Goal: Check status: Check status

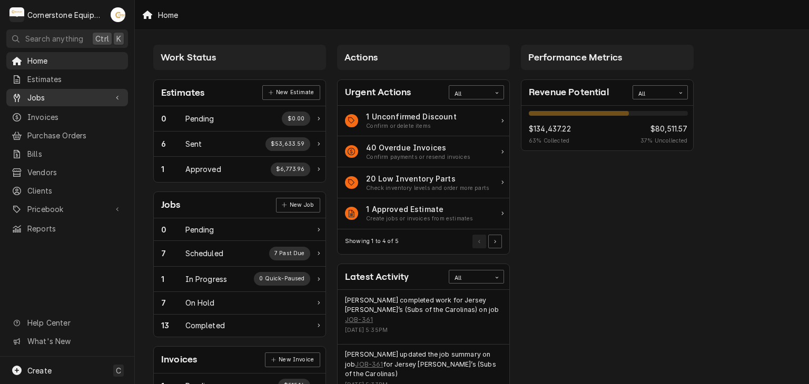
click at [43, 96] on span "Jobs" at bounding box center [66, 97] width 79 height 11
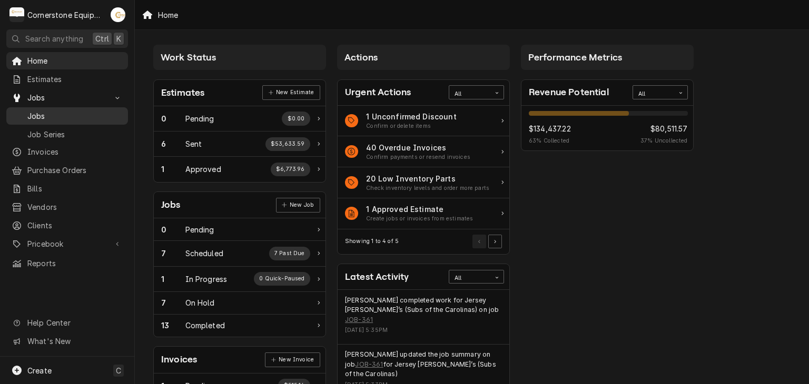
click at [46, 117] on span "Jobs" at bounding box center [74, 116] width 95 height 11
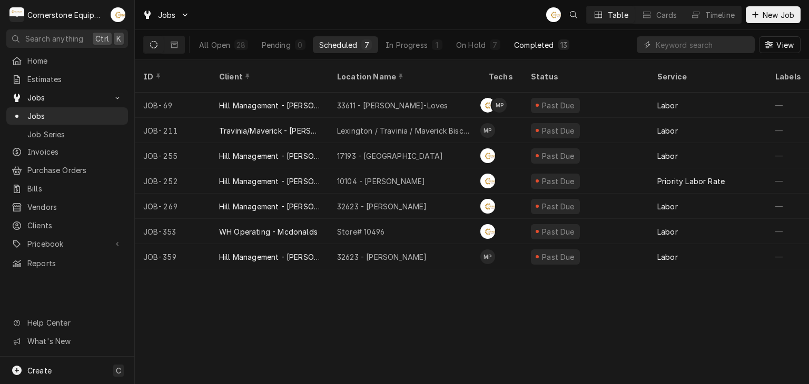
click at [545, 48] on div "Completed" at bounding box center [533, 44] width 39 height 11
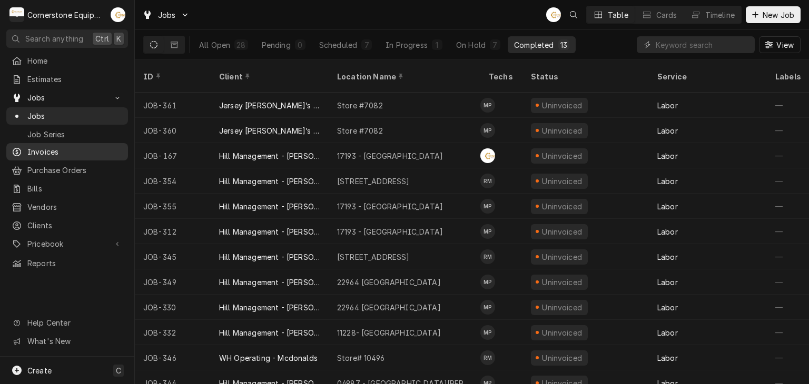
click at [37, 146] on span "Invoices" at bounding box center [74, 151] width 95 height 11
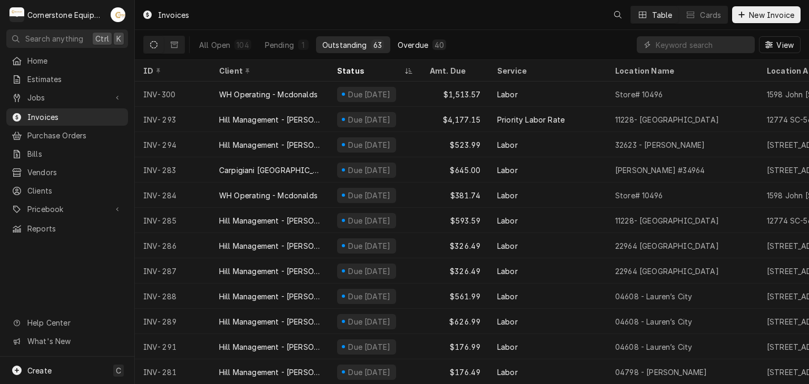
click at [435, 42] on div "40" at bounding box center [438, 44] width 9 height 11
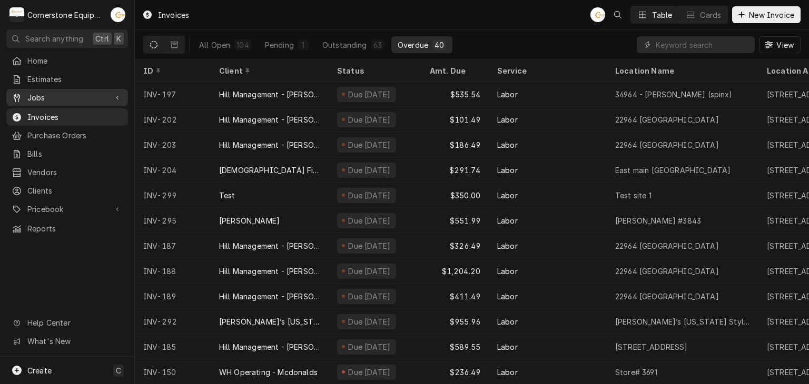
click at [46, 101] on link "Jobs" at bounding box center [67, 97] width 122 height 17
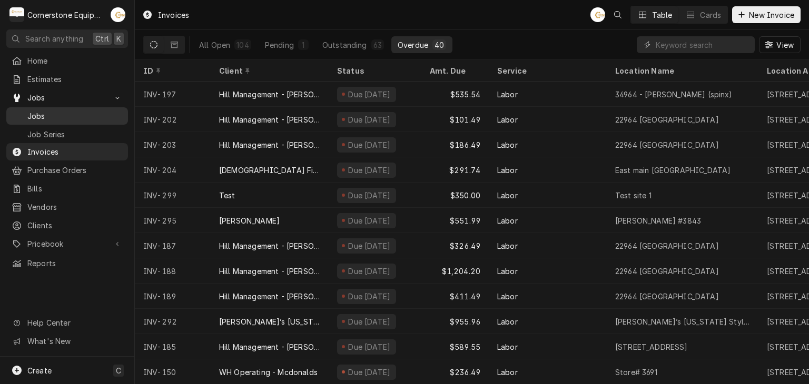
click at [46, 116] on span "Jobs" at bounding box center [74, 116] width 95 height 11
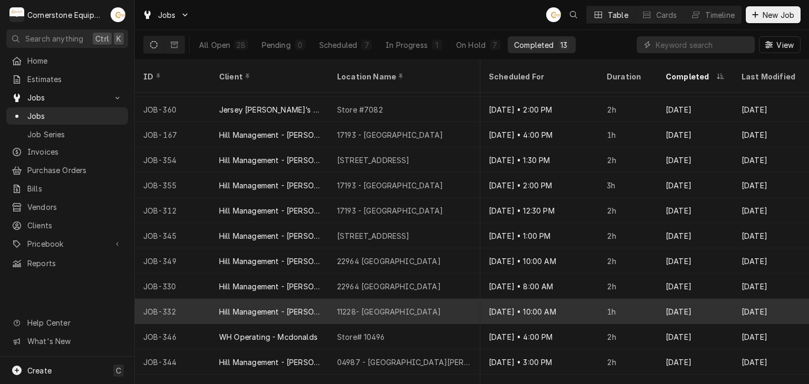
scroll to position [32, 964]
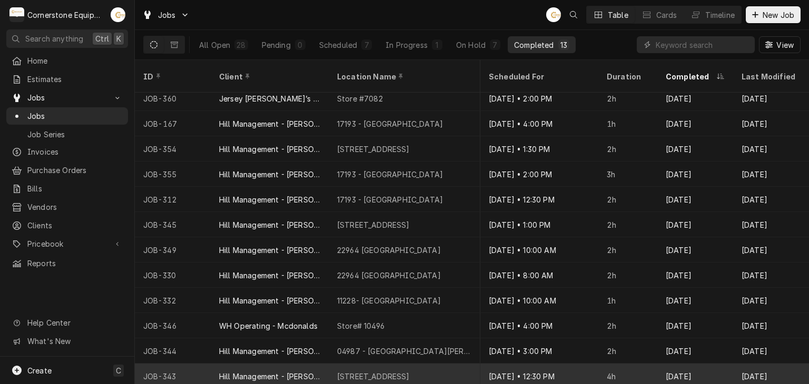
click at [305, 371] on div "Hill Management - [PERSON_NAME]" at bounding box center [269, 376] width 101 height 11
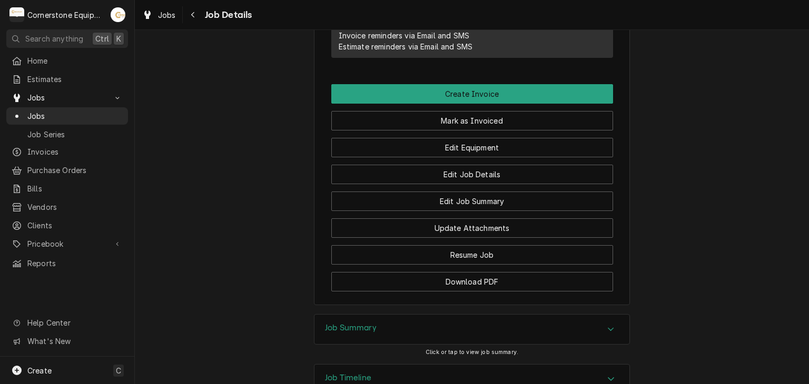
scroll to position [885, 0]
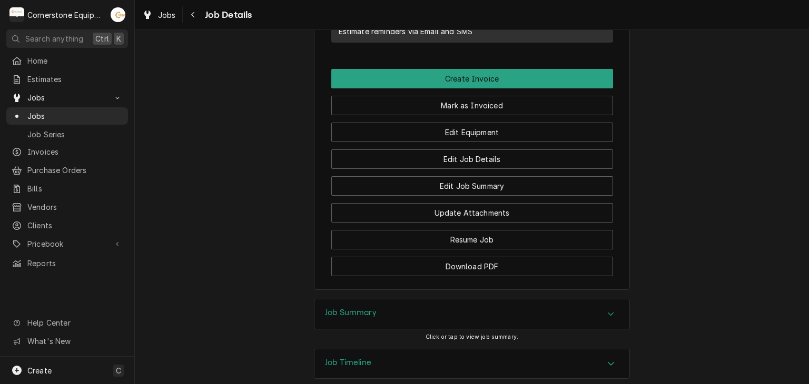
click at [427, 300] on div "Job Summary" at bounding box center [471, 314] width 315 height 29
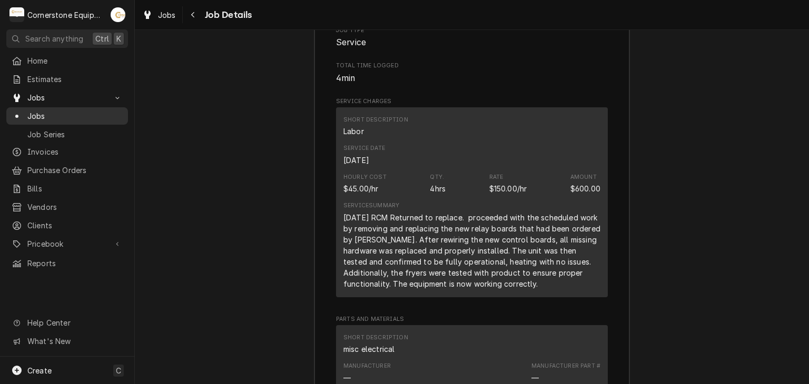
click at [44, 117] on span "Jobs" at bounding box center [74, 116] width 95 height 11
